Goal: Task Accomplishment & Management: Use online tool/utility

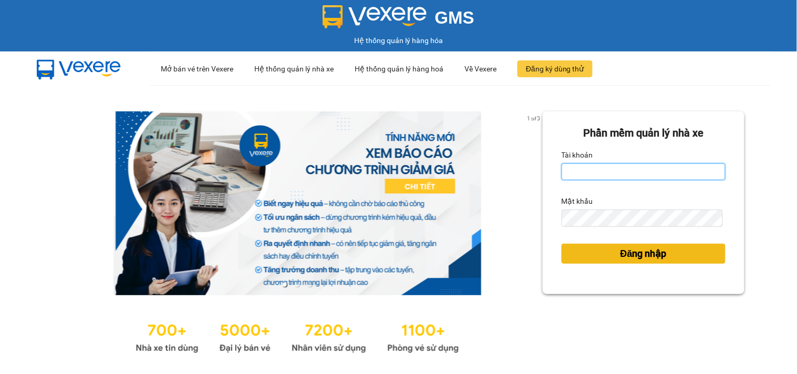
type input "tiendong.hungtoanphat"
click at [609, 257] on button "Đăng nhập" at bounding box center [644, 254] width 164 height 20
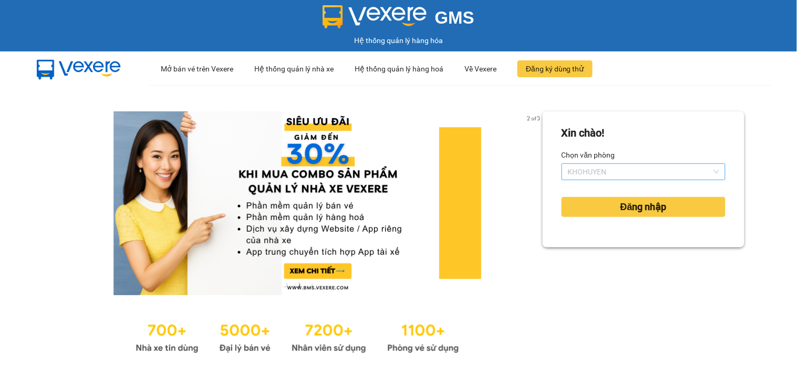
click at [636, 164] on span "KHOHUYEN" at bounding box center [643, 172] width 151 height 16
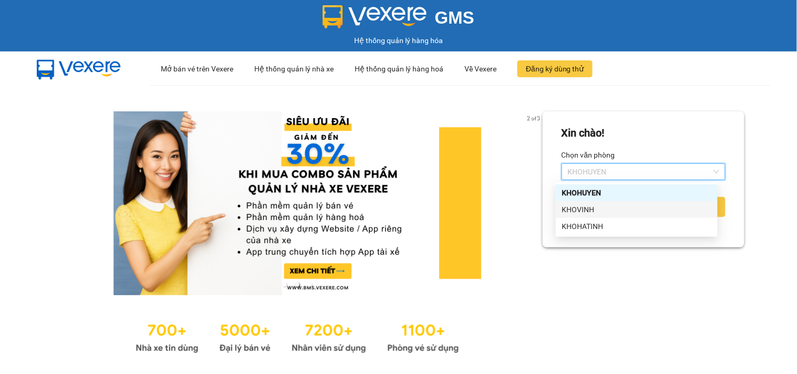
click at [605, 210] on div "KHOVINH" at bounding box center [636, 210] width 149 height 12
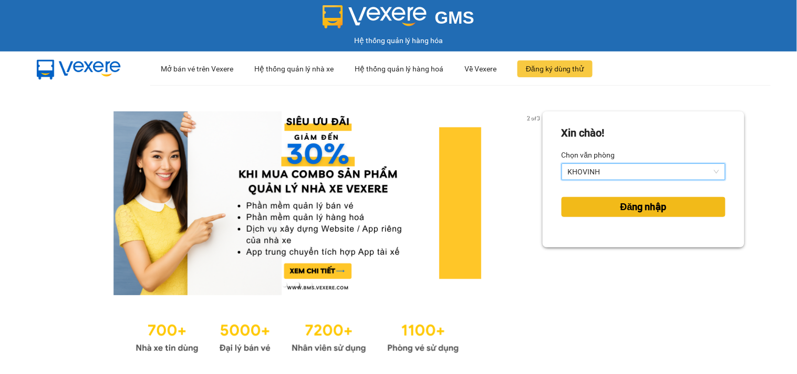
click at [626, 205] on span "Đăng nhập" at bounding box center [643, 207] width 46 height 15
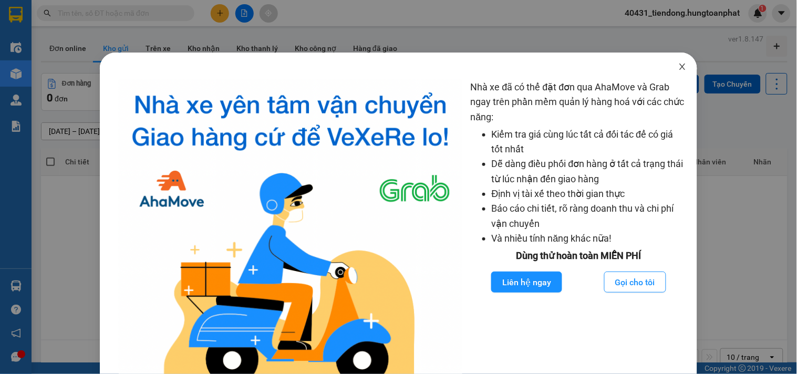
click at [678, 65] on icon "close" at bounding box center [682, 67] width 8 height 8
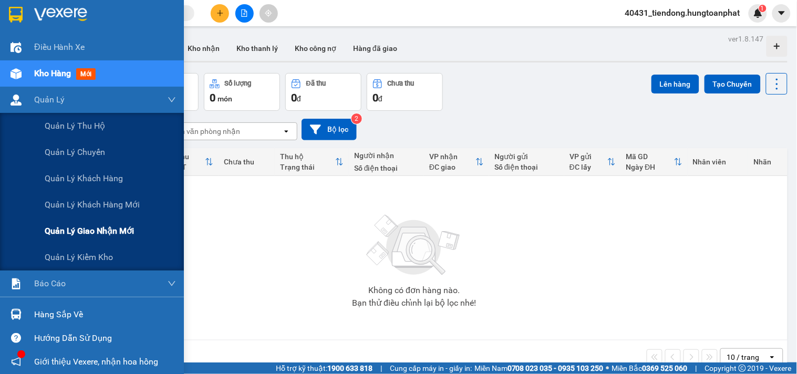
click at [76, 234] on span "Quản lý giao nhận mới" at bounding box center [89, 230] width 89 height 13
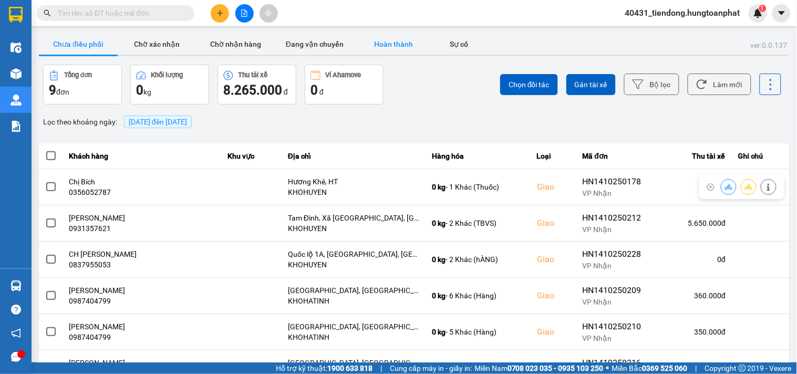
click at [400, 44] on button "Hoàn thành" at bounding box center [393, 44] width 79 height 21
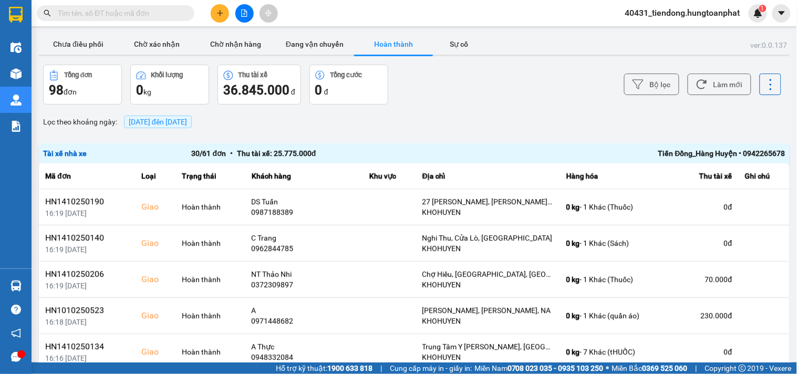
click at [731, 158] on div "Tiến Đồng_Hàng Huyện • 0942265678" at bounding box center [637, 154] width 297 height 12
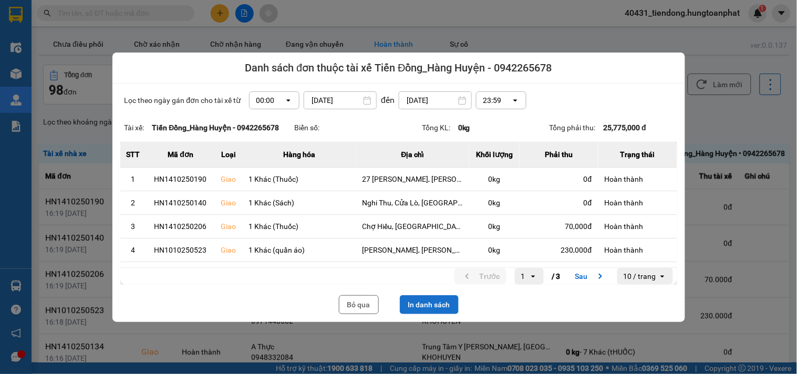
click at [448, 302] on button "In danh sách" at bounding box center [429, 304] width 59 height 19
click at [342, 301] on button "Bỏ qua" at bounding box center [359, 304] width 40 height 19
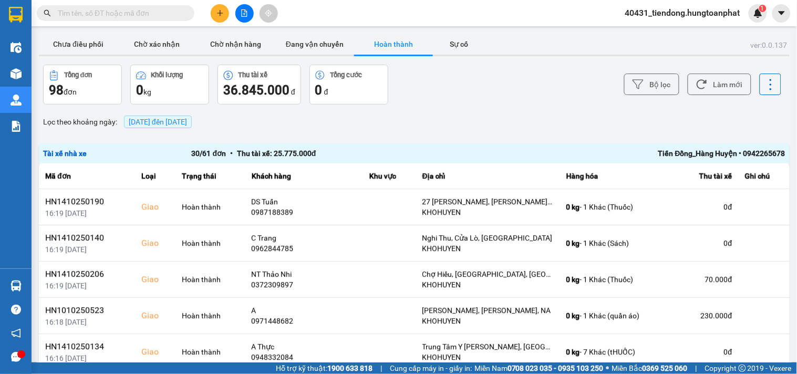
click at [670, 16] on span "40431_tiendong.hungtoanphat" at bounding box center [683, 12] width 132 height 13
click at [658, 30] on span "Đăng xuất" at bounding box center [686, 33] width 111 height 12
